Goal: Task Accomplishment & Management: Complete application form

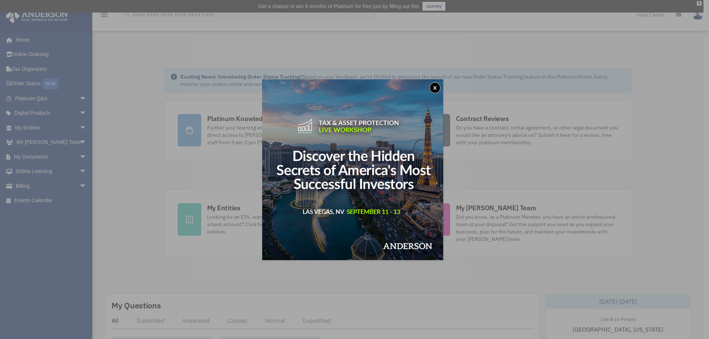
click at [438, 88] on button "x" at bounding box center [434, 87] width 11 height 11
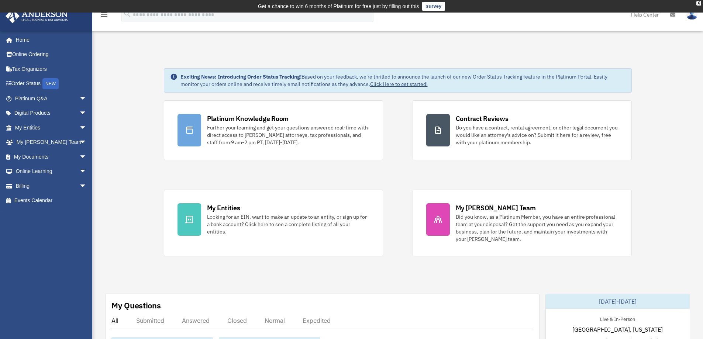
click at [231, 223] on div "Looking for an EIN, want to make an update to an entity, or sign up for a bank …" at bounding box center [288, 224] width 162 height 22
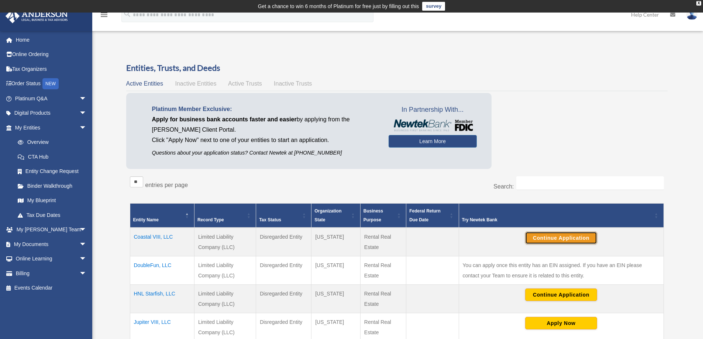
click at [549, 240] on button "Continue Application" at bounding box center [561, 238] width 72 height 13
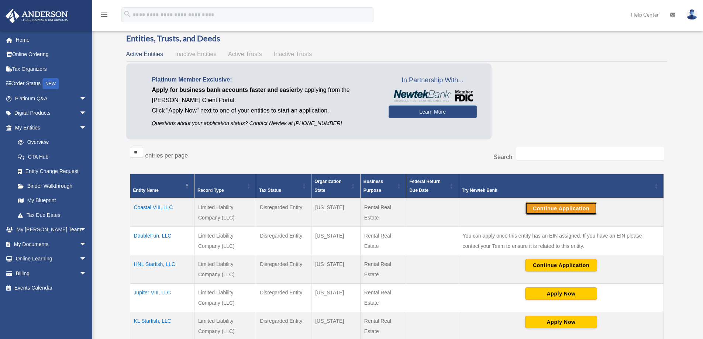
scroll to position [74, 0]
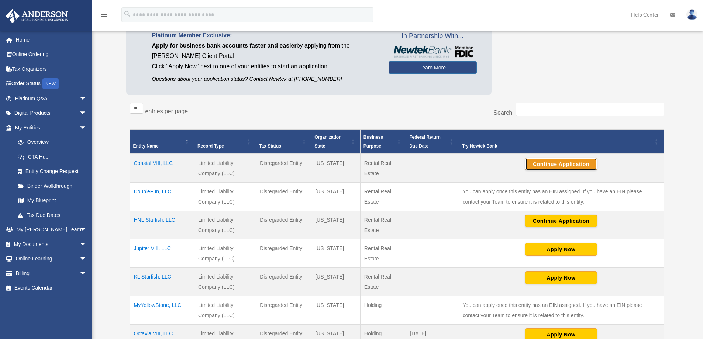
click at [540, 166] on button "Continue Application" at bounding box center [561, 164] width 72 height 13
click at [694, 14] on img at bounding box center [692, 14] width 11 height 11
click at [559, 62] on link "Logout" at bounding box center [572, 64] width 74 height 15
